Goal: Information Seeking & Learning: Learn about a topic

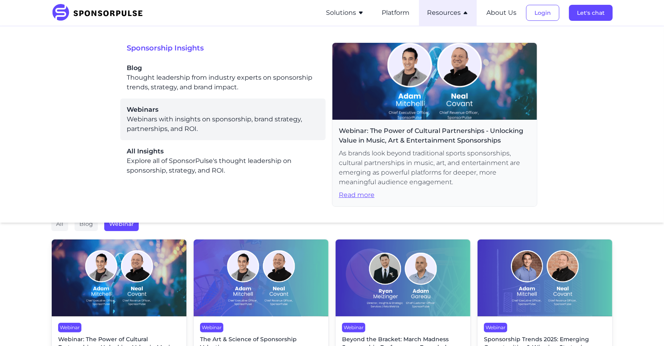
click at [213, 107] on span "Webinars" at bounding box center [223, 110] width 192 height 10
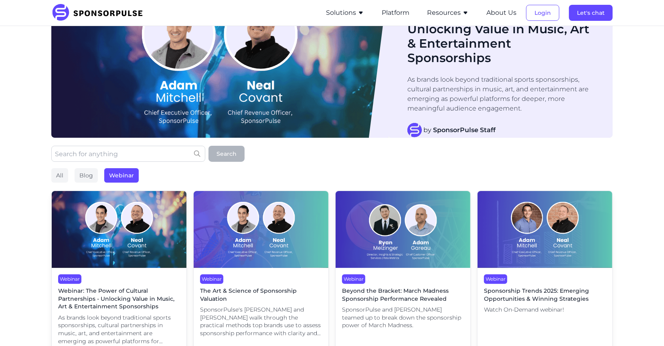
scroll to position [65, 0]
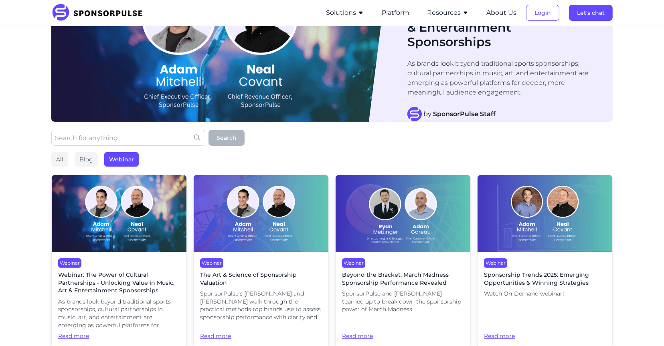
click at [303, 207] on img at bounding box center [261, 213] width 135 height 77
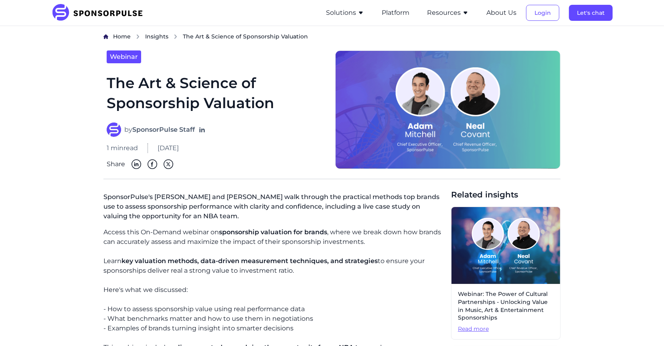
click at [439, 7] on li "Resources Sponsorship Insights Blog Thought leadership from industry experts on…" at bounding box center [448, 13] width 58 height 26
click at [440, 12] on button "Resources" at bounding box center [448, 13] width 42 height 10
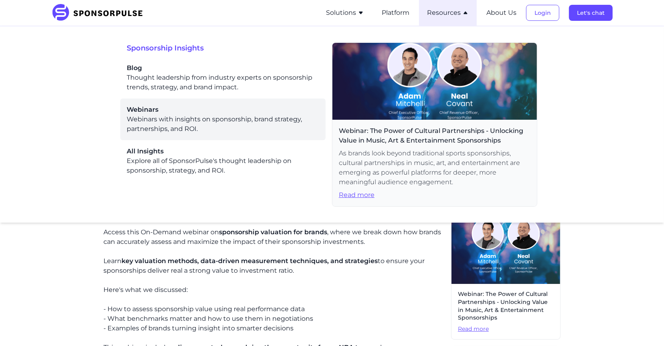
click at [134, 131] on div "Webinars Webinars with insights on sponsorship, brand strategy, partnerships, a…" at bounding box center [223, 119] width 192 height 29
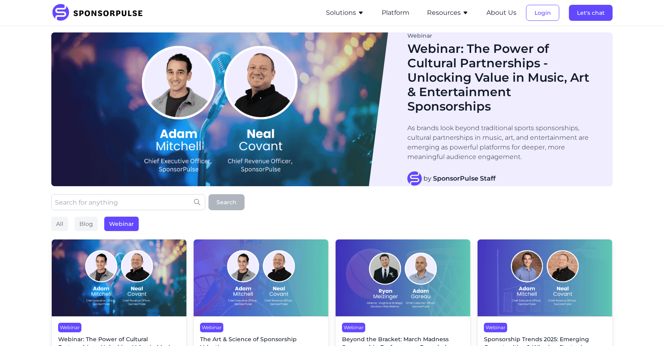
click at [115, 304] on img at bounding box center [119, 278] width 135 height 77
